Goal: Download file/media

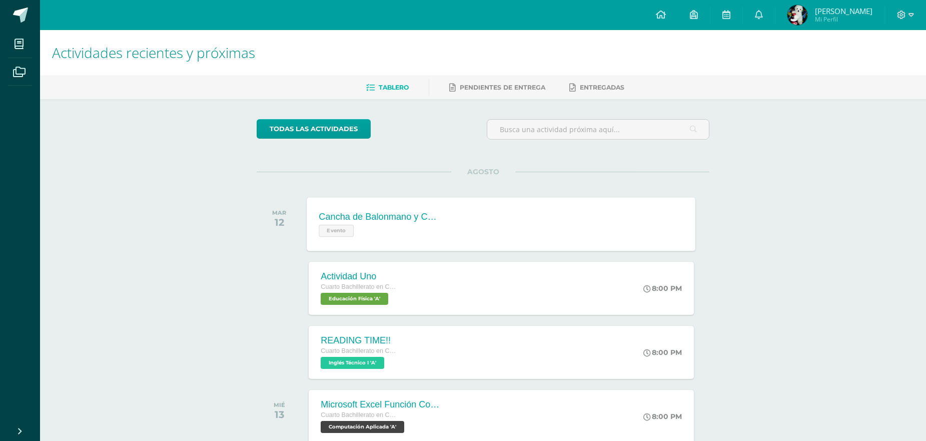
click at [551, 208] on div "Cancha de Balonmano y Contenido Evento Cancha de Balonmano y Contenido Evento C…" at bounding box center [501, 224] width 389 height 54
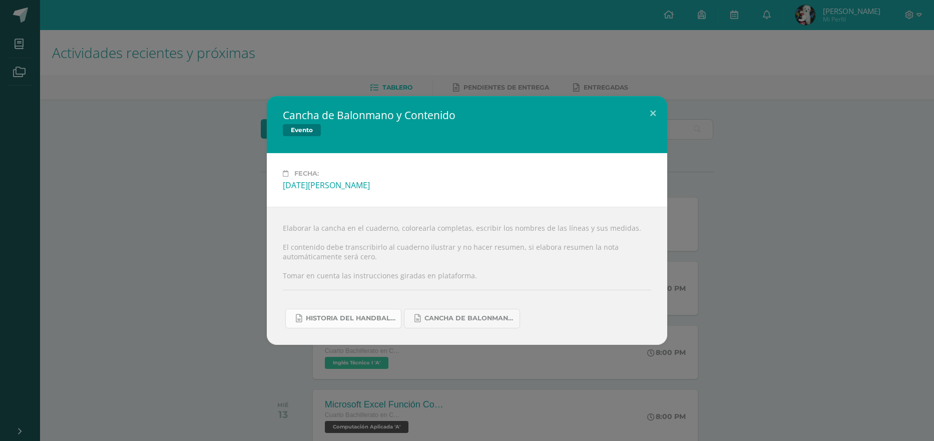
click at [361, 314] on link "Historia del handball.docx" at bounding box center [343, 319] width 116 height 20
click at [489, 318] on span "Cancha de Balonmano.docx" at bounding box center [469, 318] width 90 height 8
drag, startPoint x: 872, startPoint y: 206, endPoint x: 857, endPoint y: 206, distance: 14.5
click at [871, 206] on div "Cancha de Balonmano y Contenido Evento Fecha: [DATE][PERSON_NAME] Elaborar la c…" at bounding box center [467, 220] width 926 height 248
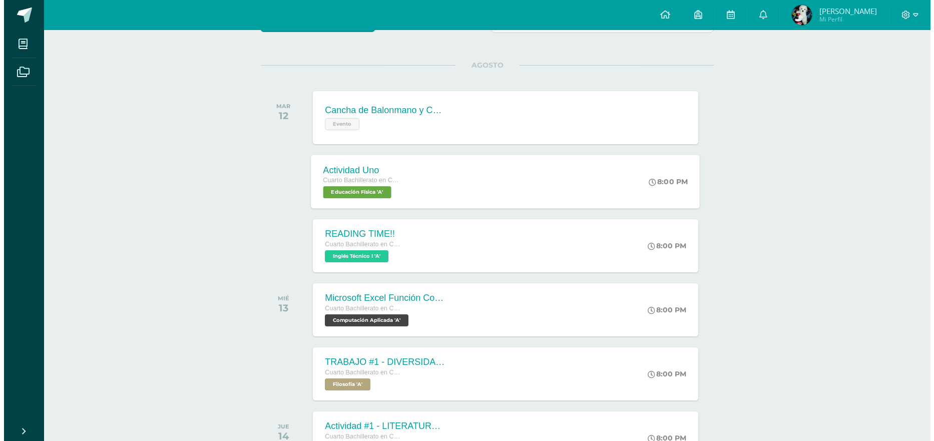
scroll to position [193, 0]
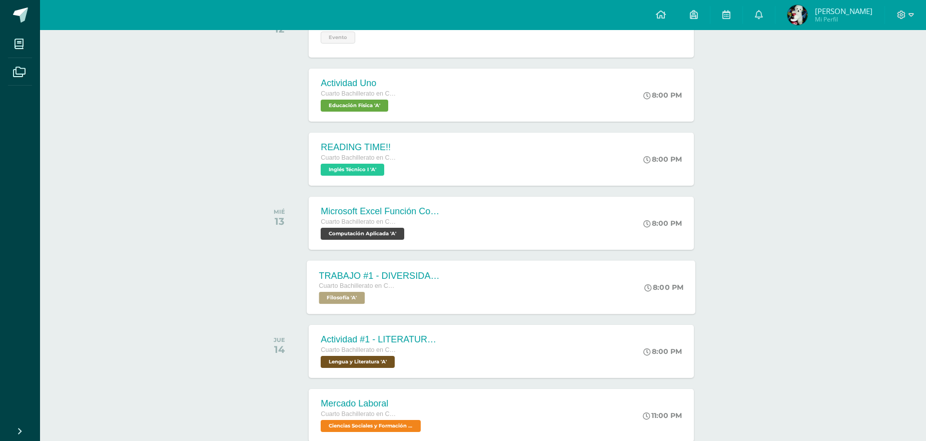
click at [575, 280] on div "TRABAJO #1 - DIVERSIDAD CULTURAL Cuarto Bachillerato en CCLL con Orientación en…" at bounding box center [501, 287] width 389 height 54
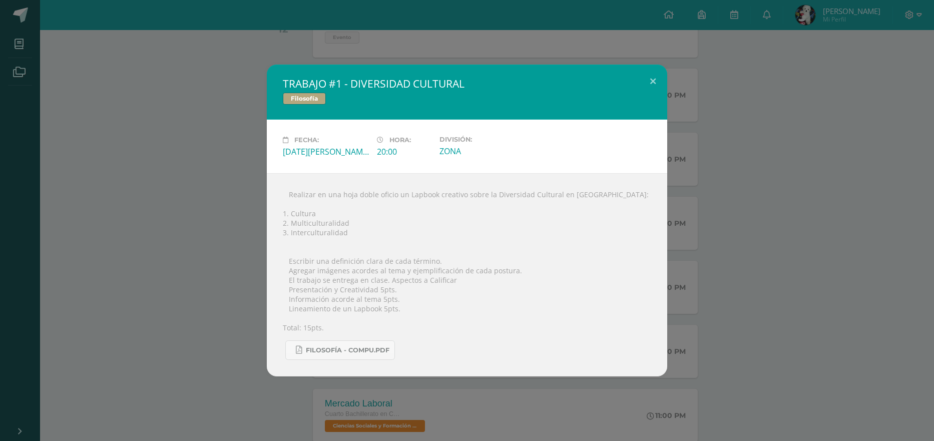
click at [755, 246] on div "TRABAJO #1 - DIVERSIDAD CULTURAL Filosofía Fecha: [DATE][PERSON_NAME] Hora: 20:…" at bounding box center [467, 221] width 926 height 312
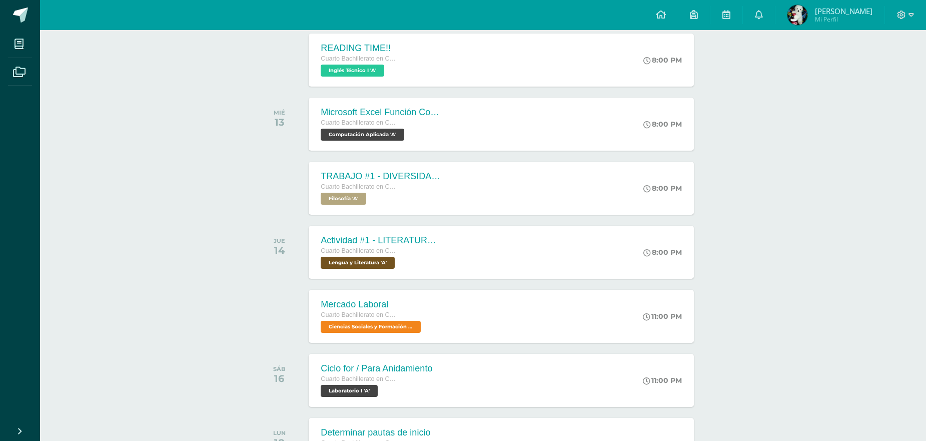
scroll to position [293, 0]
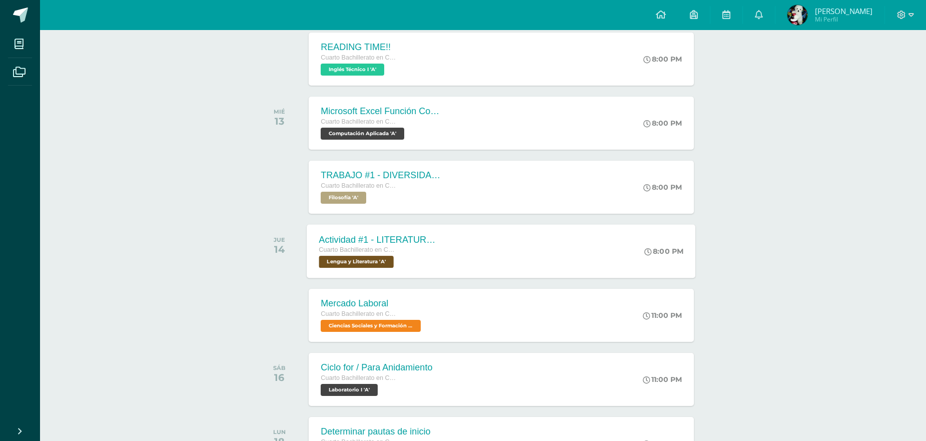
click at [543, 250] on div "Actividad #1 - LITERATURA DEL NEOCLASICISMO Cuarto Bachillerato en CCLL con Ori…" at bounding box center [501, 251] width 389 height 54
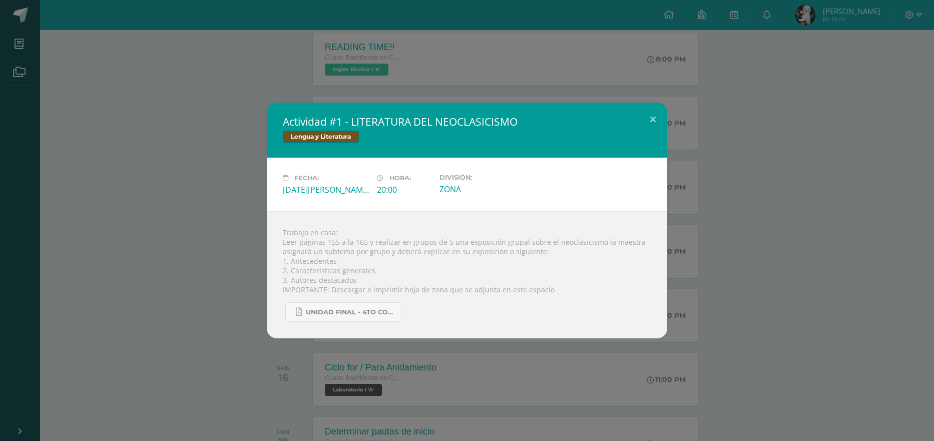
click at [783, 243] on div "Actividad #1 - LITERATURA DEL NEOCLASICISMO Lengua y Literatura Fecha: [DATE][P…" at bounding box center [467, 221] width 926 height 236
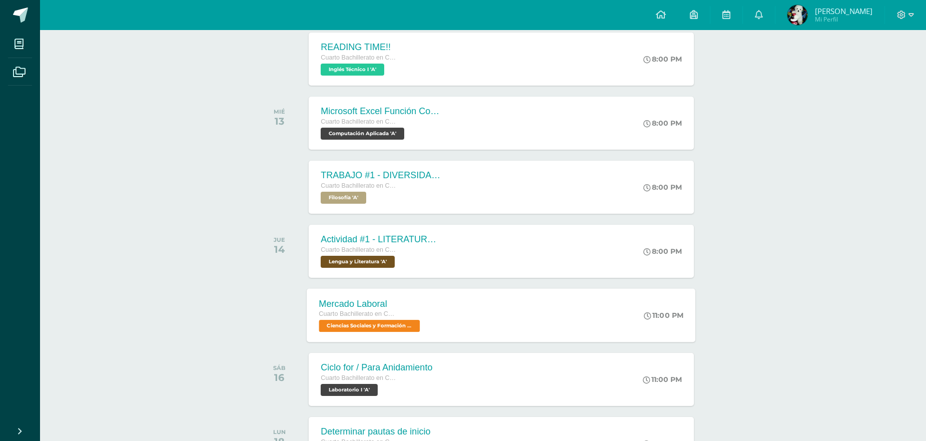
click at [529, 303] on div "Mercado Laboral Cuarto Bachillerato en CCLL con Orientación en Computación Cien…" at bounding box center [501, 315] width 389 height 54
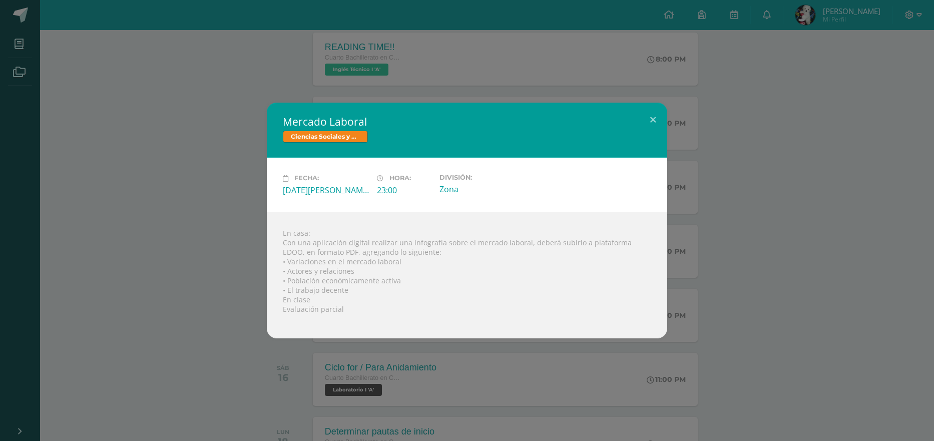
click at [743, 245] on div "Mercado Laboral Ciencias Sociales y Formación Ciudadana Fecha: [DATE][PERSON_NA…" at bounding box center [467, 220] width 926 height 235
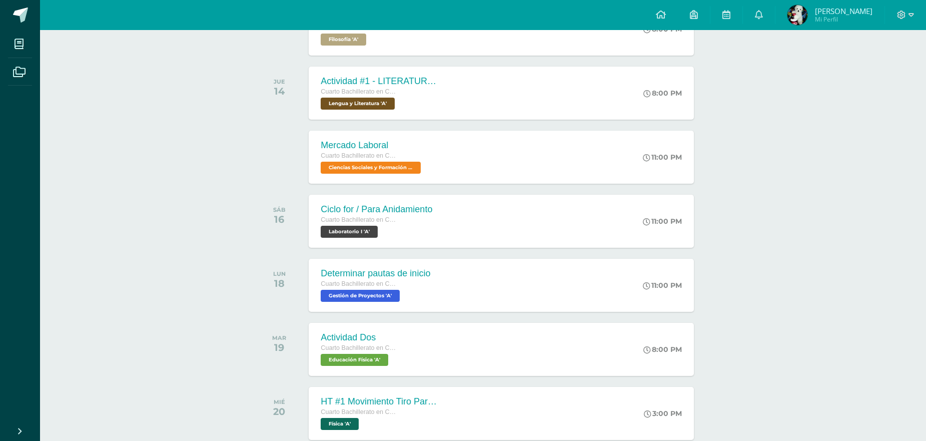
scroll to position [393, 0]
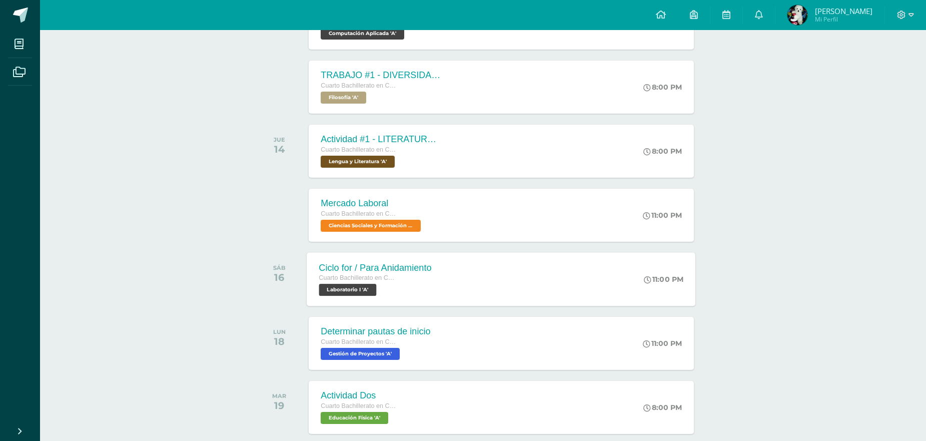
click at [567, 284] on div "Ciclo for / Para Anidamiento Cuarto Bachillerato en CCLL con Orientación en Com…" at bounding box center [501, 279] width 389 height 54
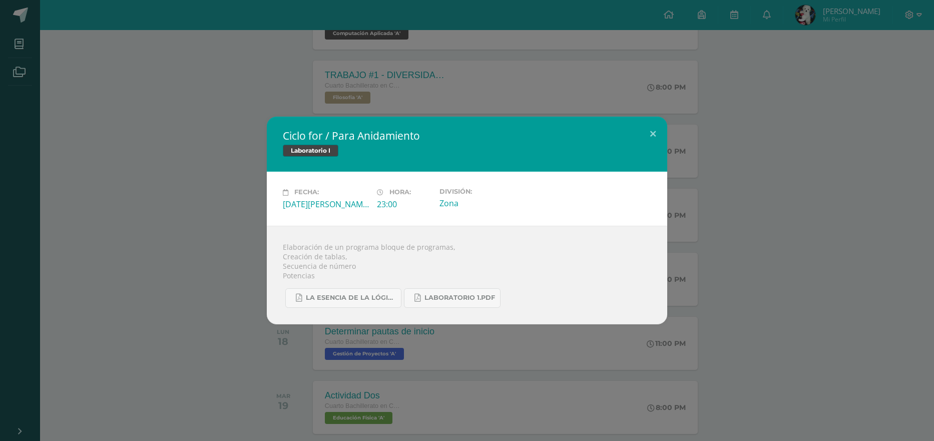
click at [897, 236] on div "Ciclo for / Para Anidamiento Laboratorio I Fecha: [DATE][PERSON_NAME] Hora: 23:…" at bounding box center [467, 220] width 926 height 207
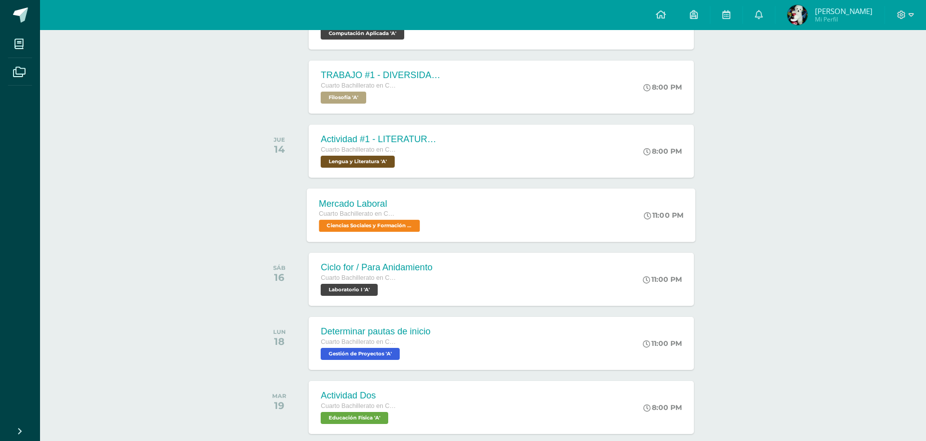
click at [545, 219] on div "Mercado Laboral Cuarto Bachillerato en CCLL con Orientación en Computación Cien…" at bounding box center [501, 215] width 389 height 54
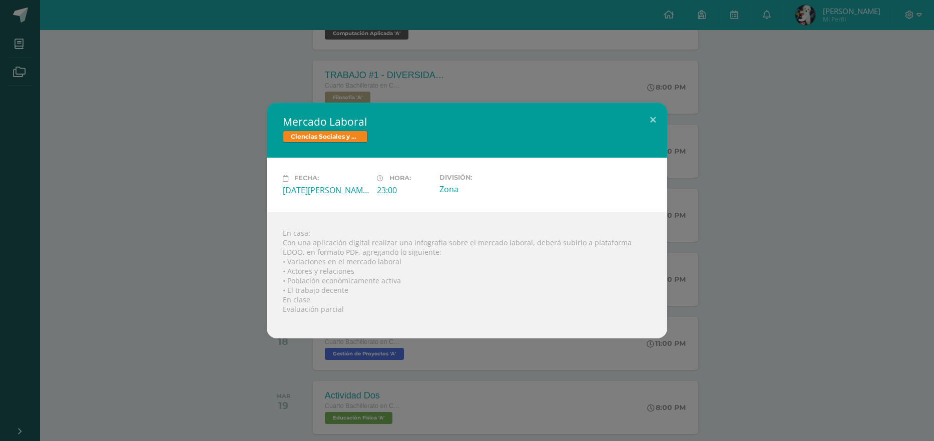
click at [759, 231] on div "Mercado Laboral Ciencias Sociales y Formación Ciudadana Fecha: [DATE][PERSON_NA…" at bounding box center [467, 220] width 926 height 235
